Goal: Task Accomplishment & Management: Manage account settings

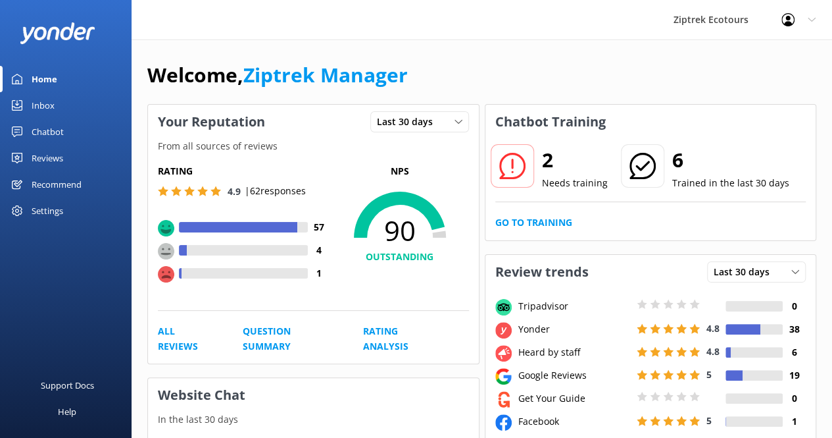
click at [54, 213] on div "Settings" at bounding box center [48, 210] width 32 height 26
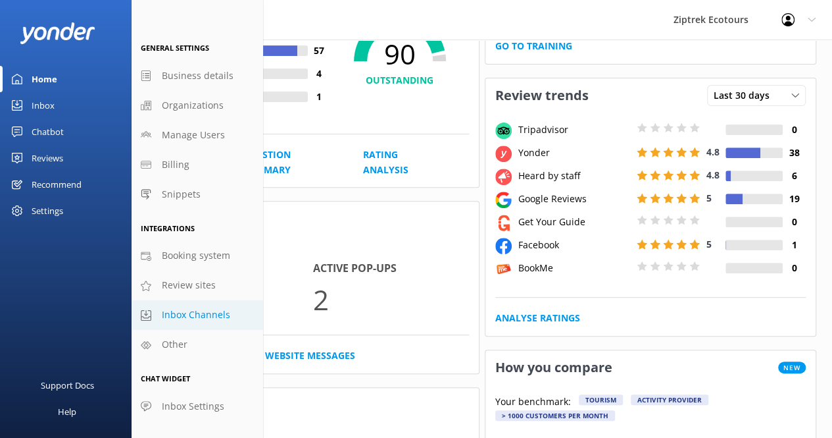
scroll to position [197, 0]
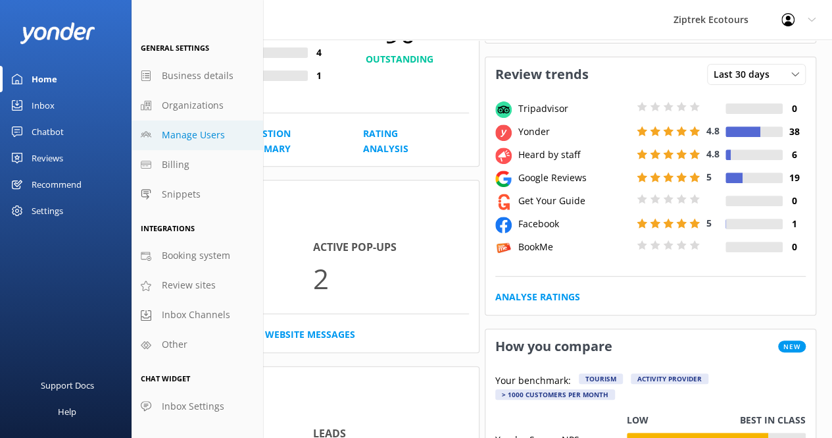
click at [190, 136] on span "Manage Users" at bounding box center [193, 135] width 63 height 14
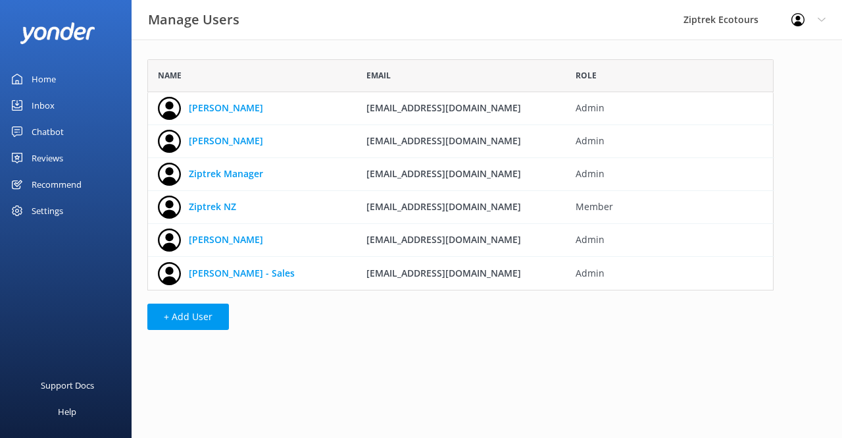
scroll to position [220, 616]
